Goal: Browse casually: Explore the website without a specific task or goal

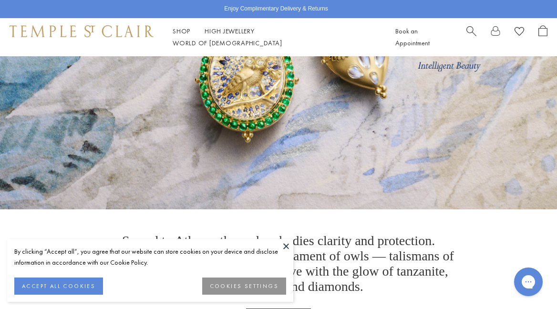
scroll to position [170, 0]
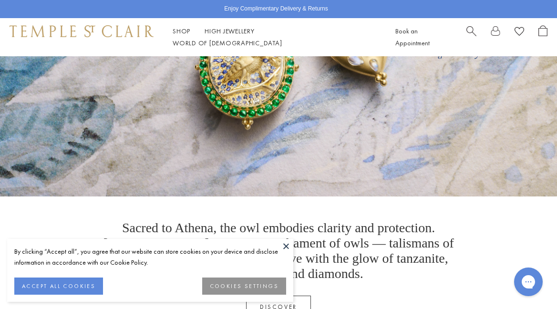
click at [73, 283] on button "ACCEPT ALL COOKIES" at bounding box center [58, 286] width 89 height 17
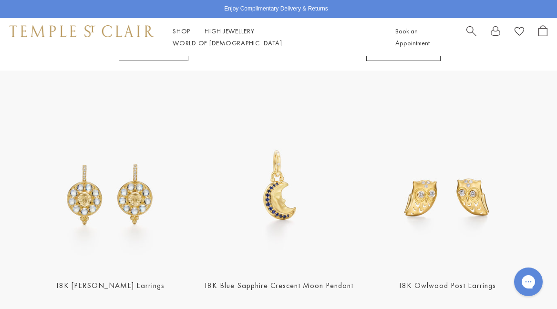
scroll to position [1027, 0]
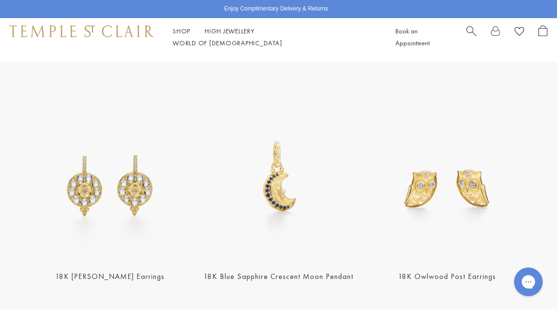
click at [94, 272] on link "18K [PERSON_NAME] Earrings" at bounding box center [109, 277] width 109 height 10
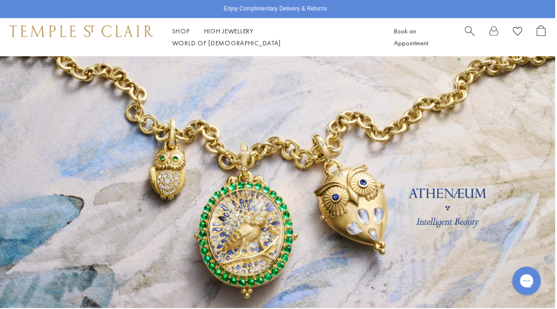
scroll to position [0, 0]
click at [218, 35] on link "High Jewellery High Jewellery" at bounding box center [230, 31] width 50 height 9
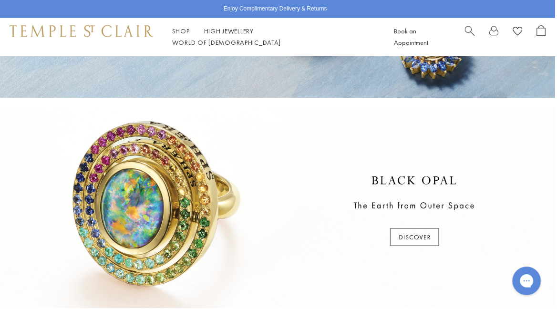
scroll to position [160, 0]
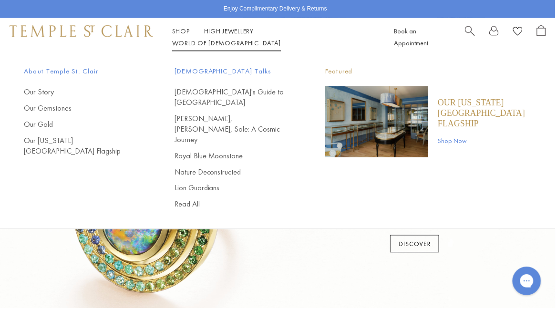
click at [282, 41] on link "World of Temple World of Temple" at bounding box center [227, 43] width 109 height 9
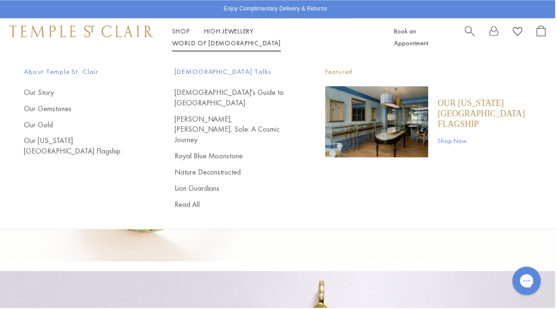
scroll to position [212, 0]
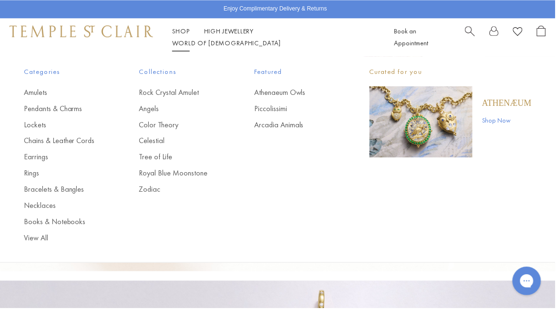
click at [182, 35] on link "Shop Shop" at bounding box center [182, 31] width 18 height 9
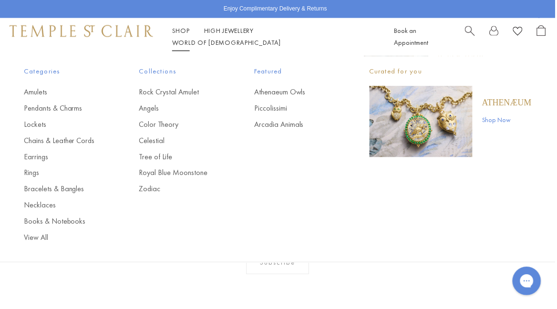
scroll to position [598, 0]
